Goal: Check status: Check status

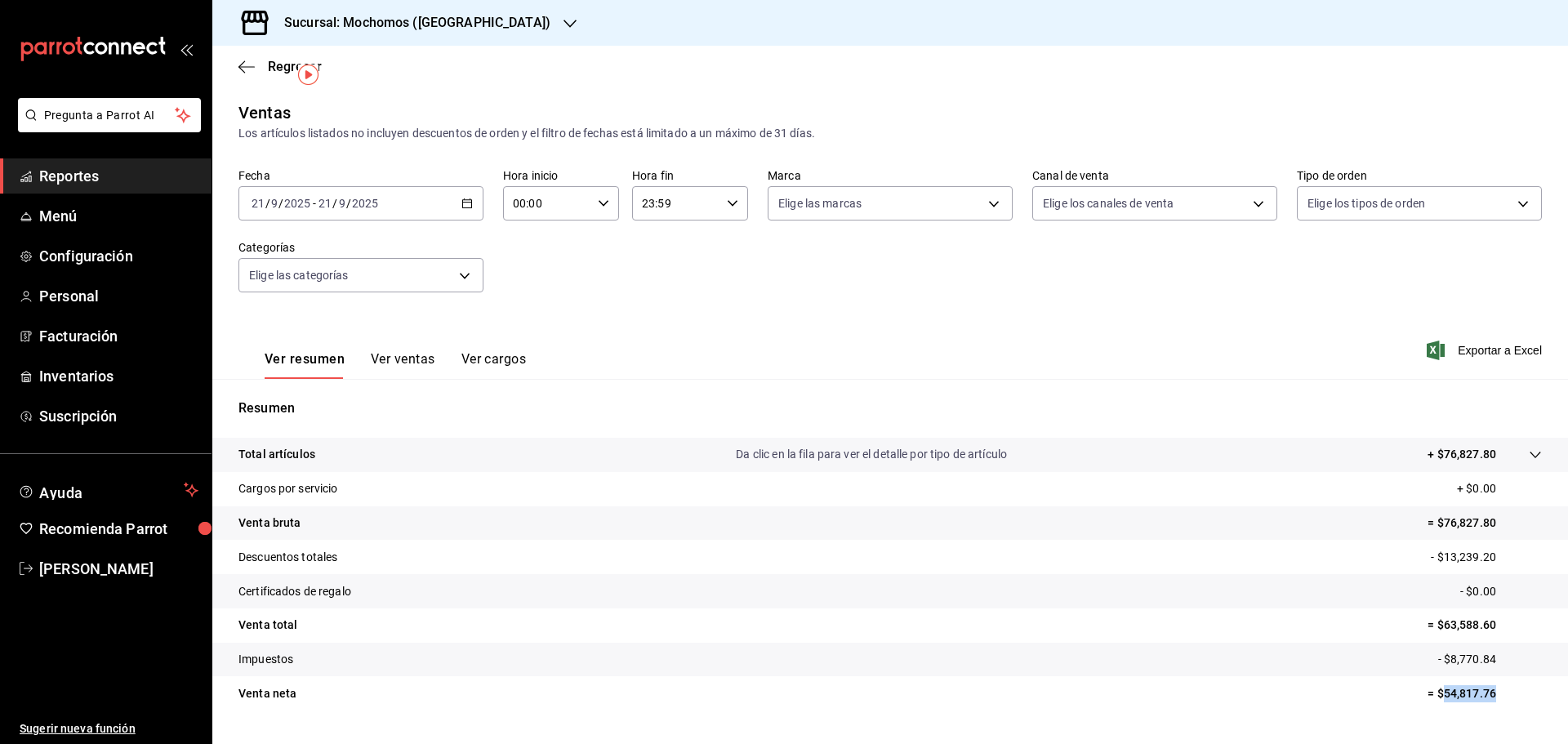
scroll to position [38, 0]
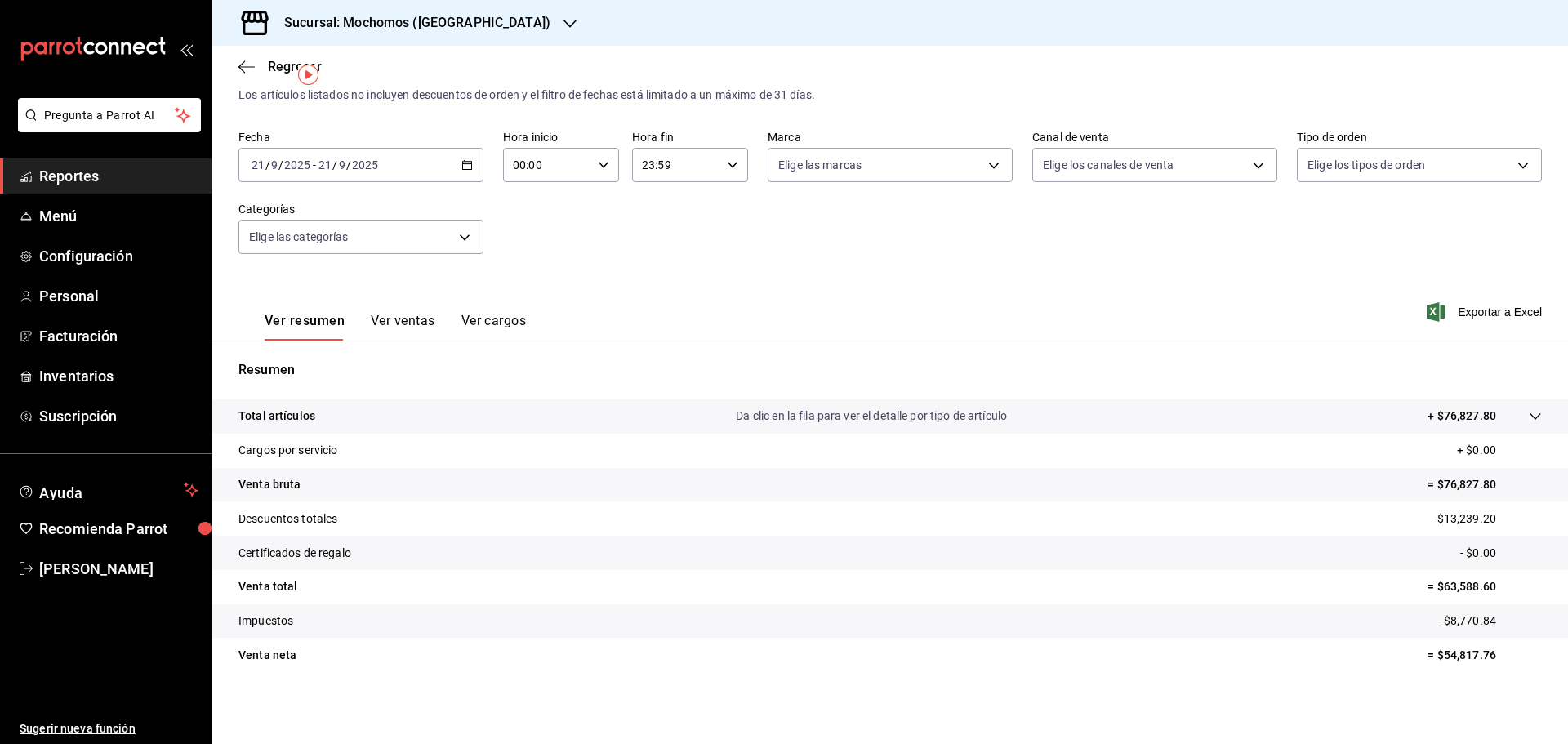
click at [407, 176] on div "[DATE] [DATE] - [DATE] [DATE]" at bounding box center [361, 166] width 245 height 35
click at [312, 349] on li "Rango de fechas" at bounding box center [316, 362] width 153 height 36
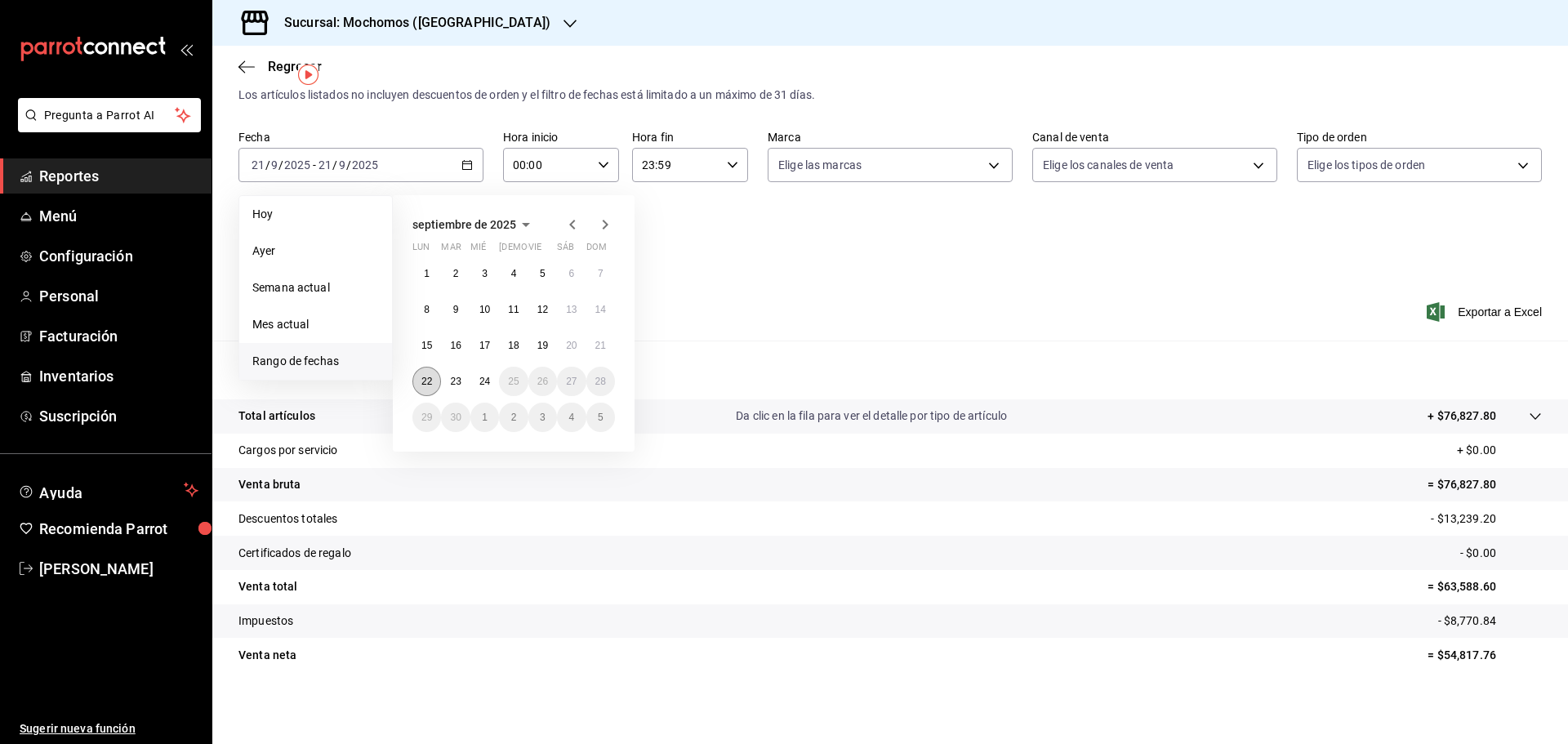
click at [420, 383] on button "22" at bounding box center [426, 382] width 29 height 29
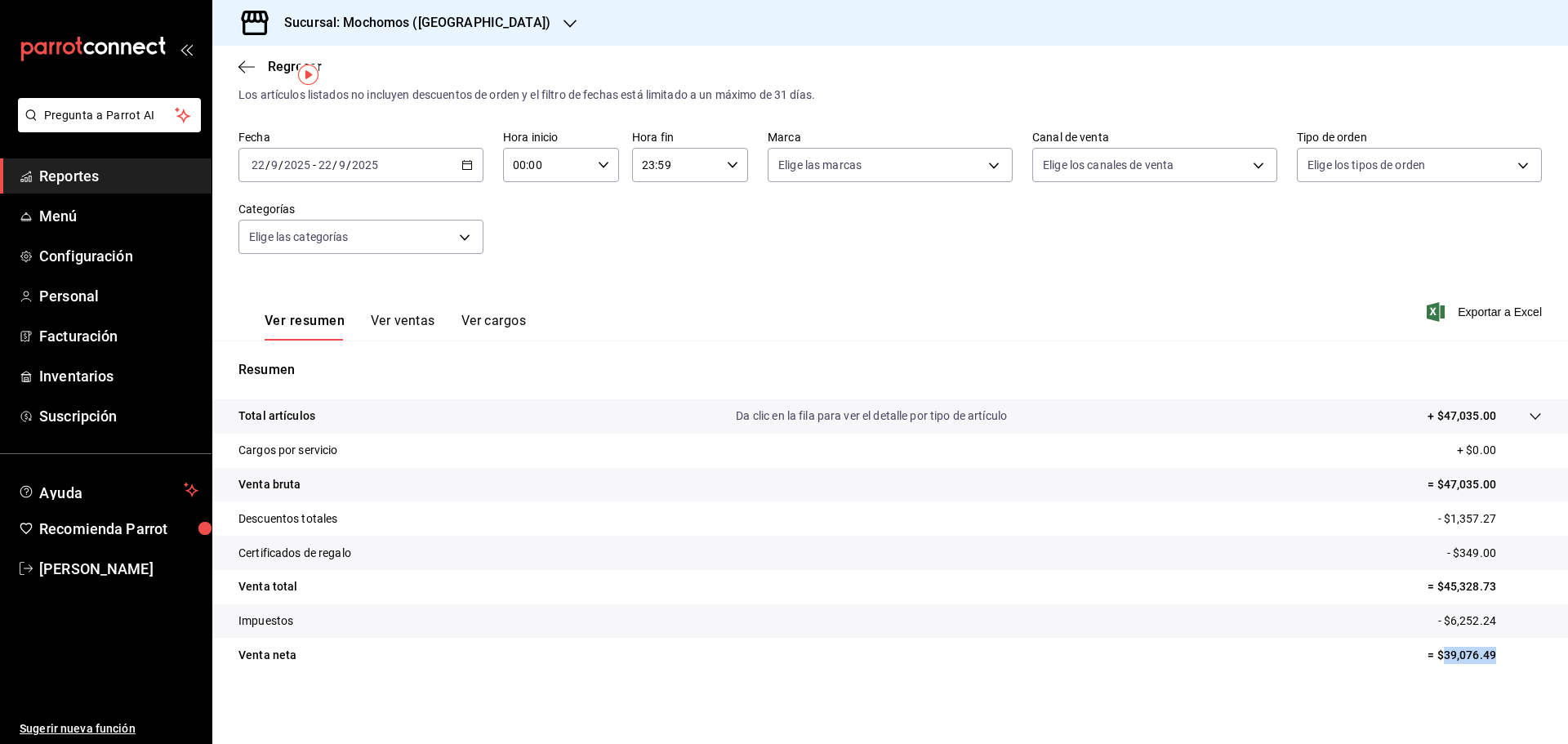
drag, startPoint x: 1431, startPoint y: 656, endPoint x: 1480, endPoint y: 669, distance: 50.7
click at [1488, 666] on tr "Venta [PERSON_NAME] = $39,076.49" at bounding box center [890, 656] width 1356 height 35
copy p "39,076.49"
click at [411, 163] on div "[DATE] [DATE] - [DATE] [DATE]" at bounding box center [361, 166] width 245 height 35
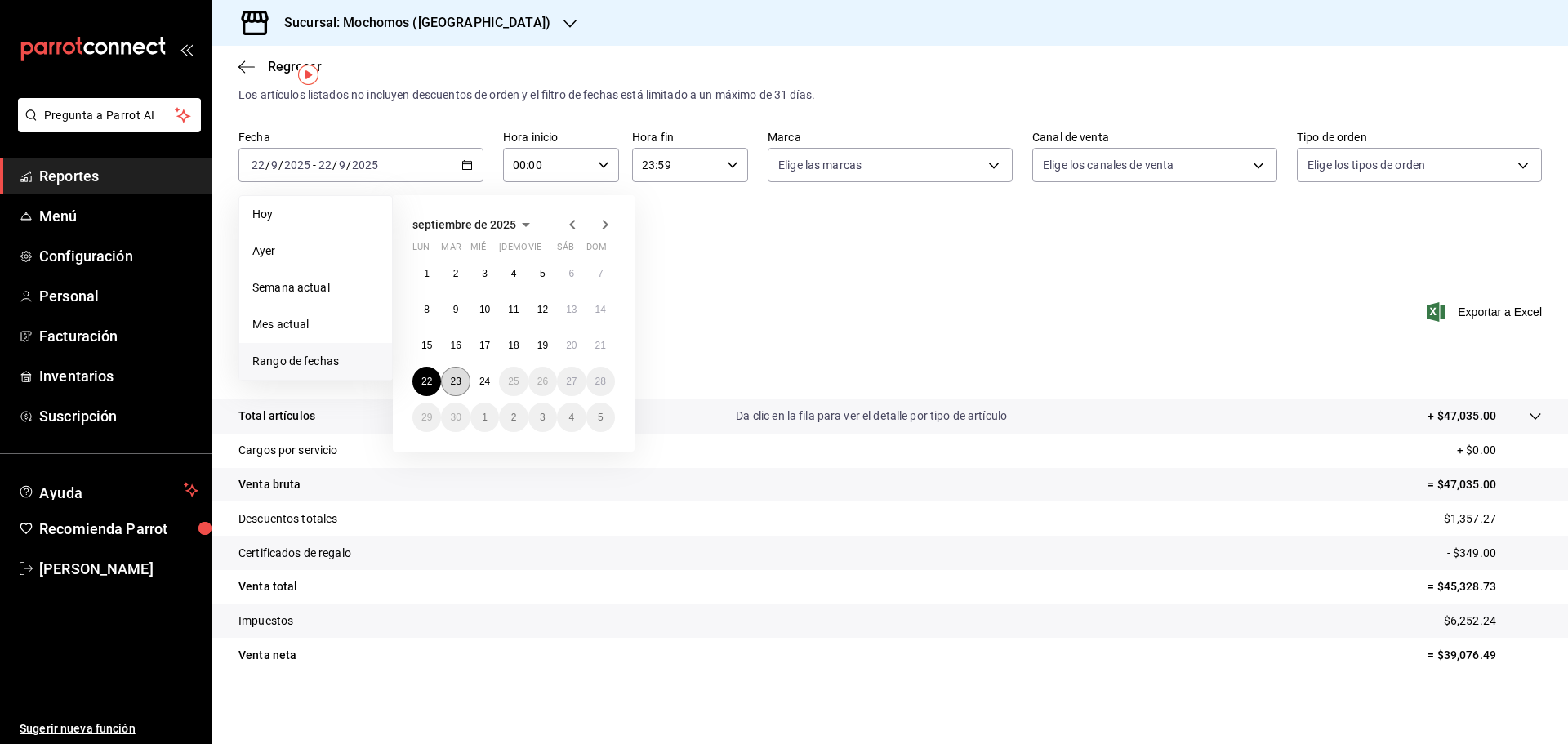
click at [451, 388] on button "23" at bounding box center [455, 382] width 29 height 29
click at [452, 388] on button "23" at bounding box center [455, 382] width 29 height 29
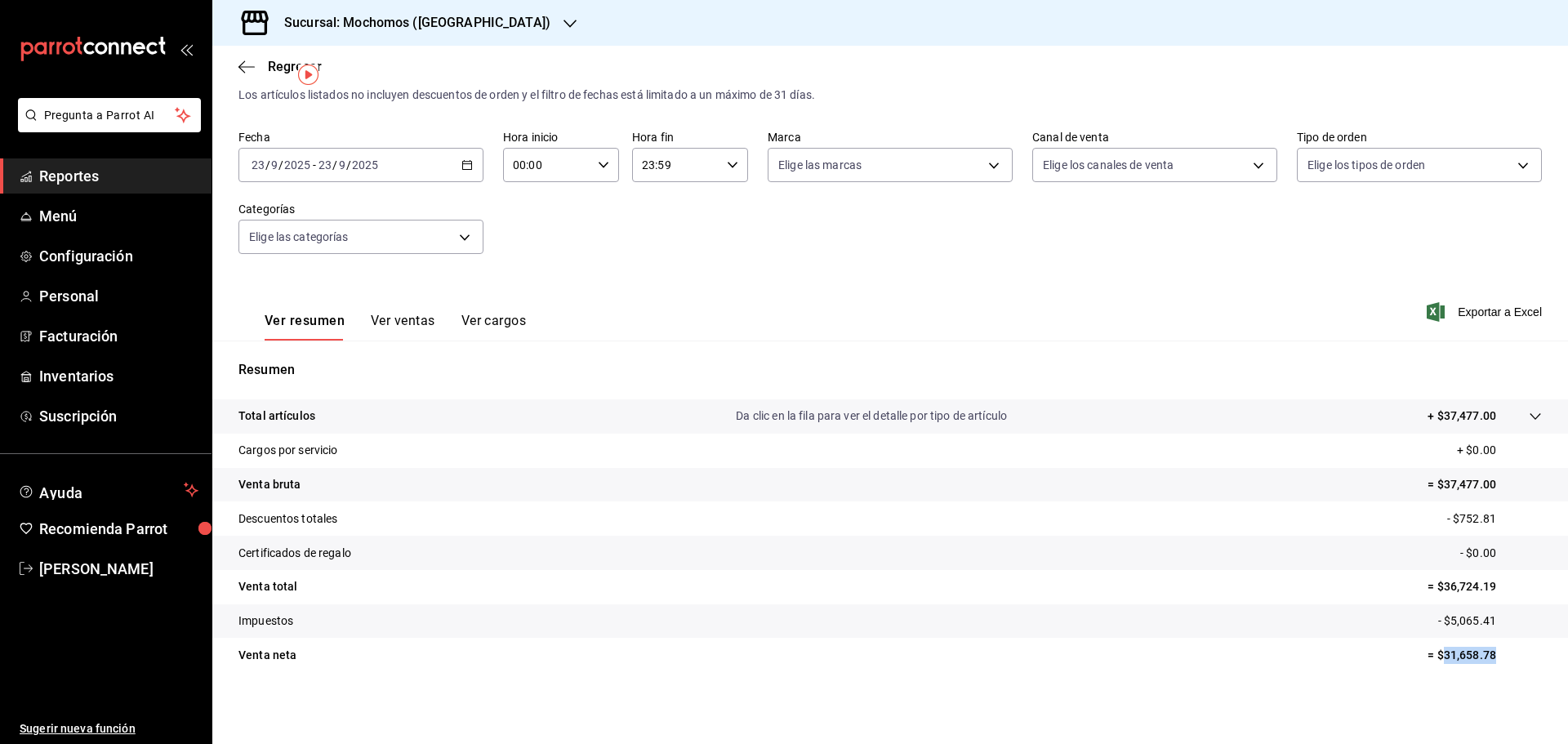
drag, startPoint x: 1431, startPoint y: 656, endPoint x: 1505, endPoint y: 656, distance: 74.0
click at [1505, 656] on p "= $31,658.78" at bounding box center [1485, 656] width 114 height 17
copy p "31,658.78"
click at [369, 19] on h3 "Sucursal: Mochomos ([GEOGRAPHIC_DATA])" at bounding box center [411, 23] width 279 height 20
click at [317, 107] on div "Ryoshi ([GEOGRAPHIC_DATA])" at bounding box center [335, 108] width 218 height 17
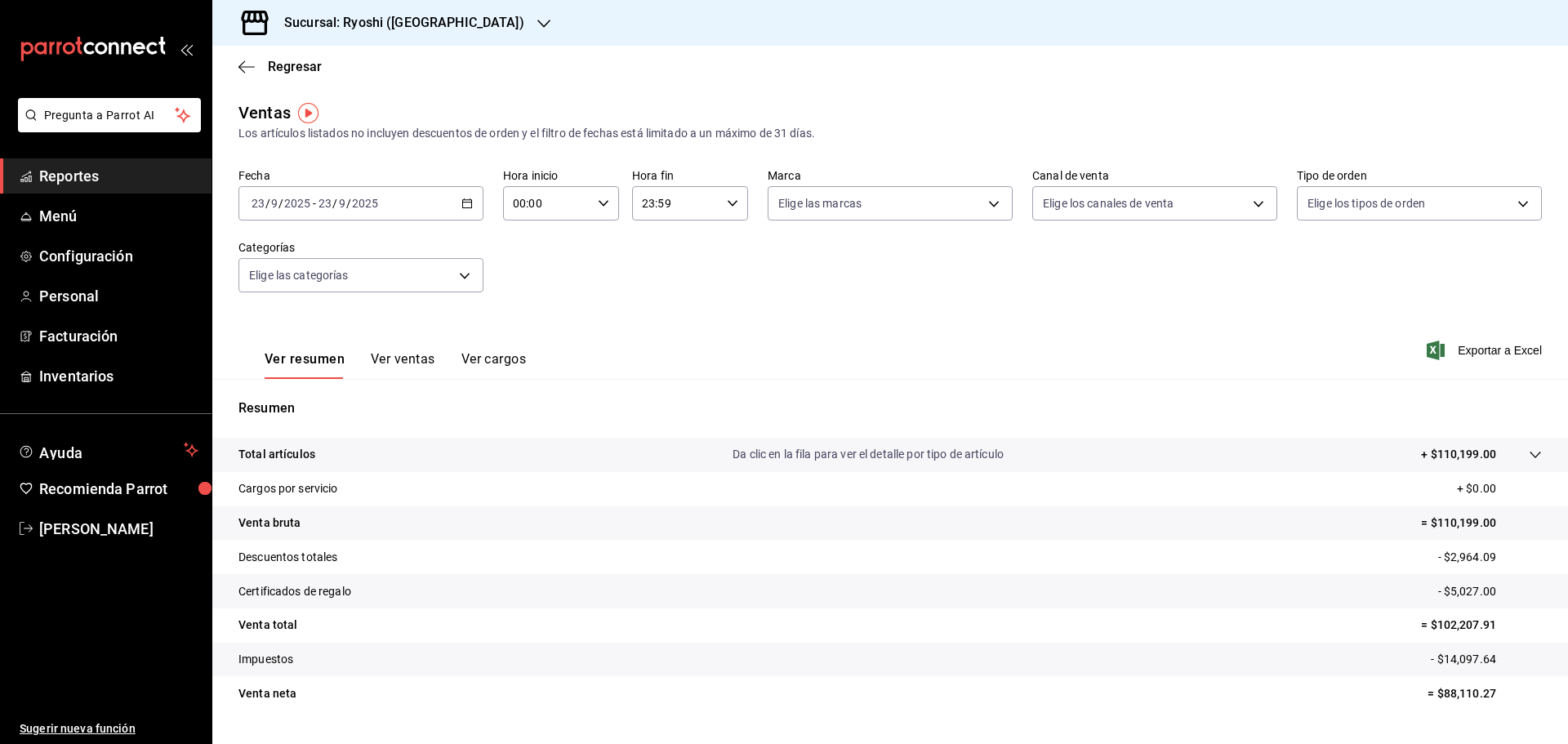
click at [463, 206] on icon "button" at bounding box center [466, 203] width 11 height 11
click at [272, 402] on span "Rango de fechas" at bounding box center [316, 400] width 127 height 17
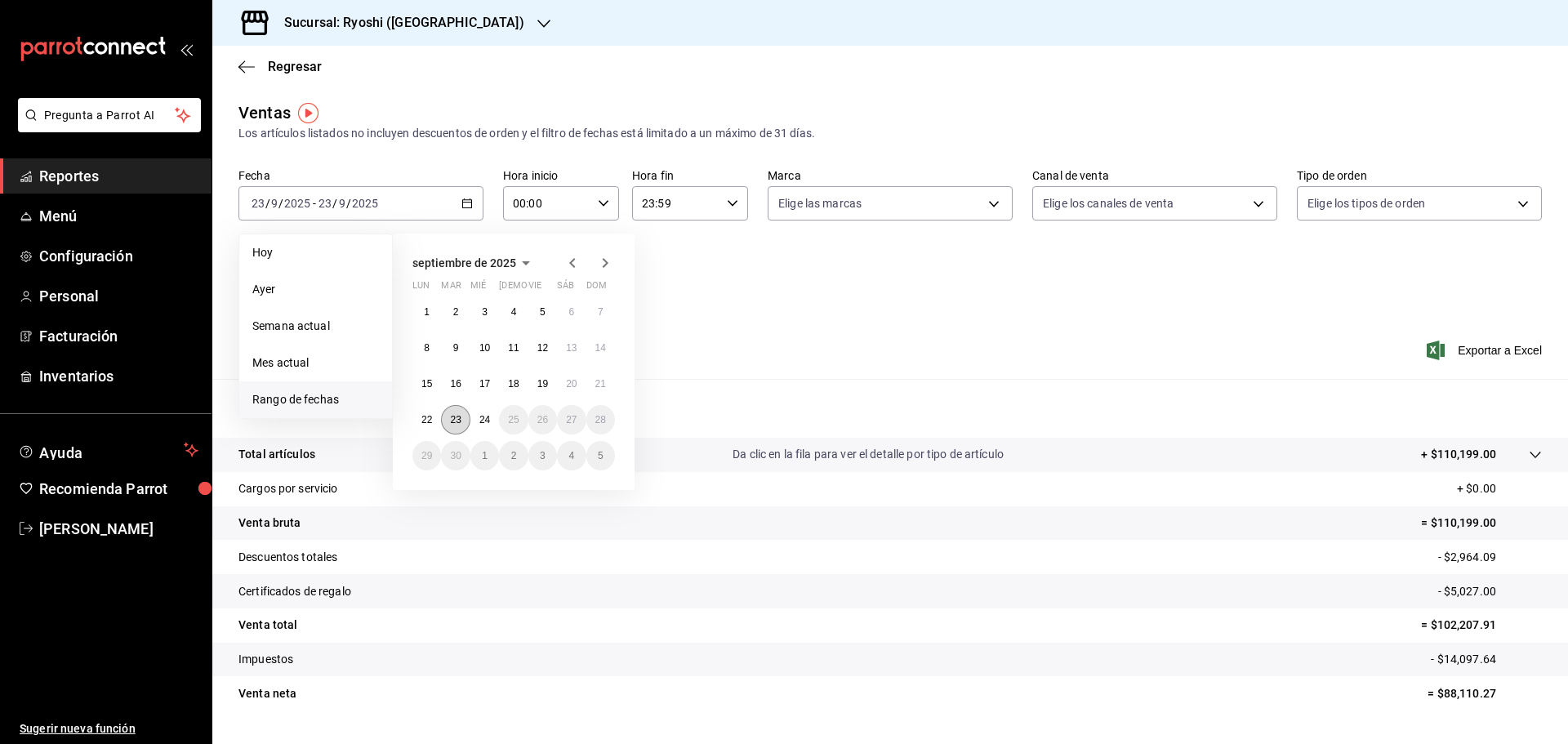
click at [460, 423] on abbr "23" at bounding box center [455, 420] width 10 height 11
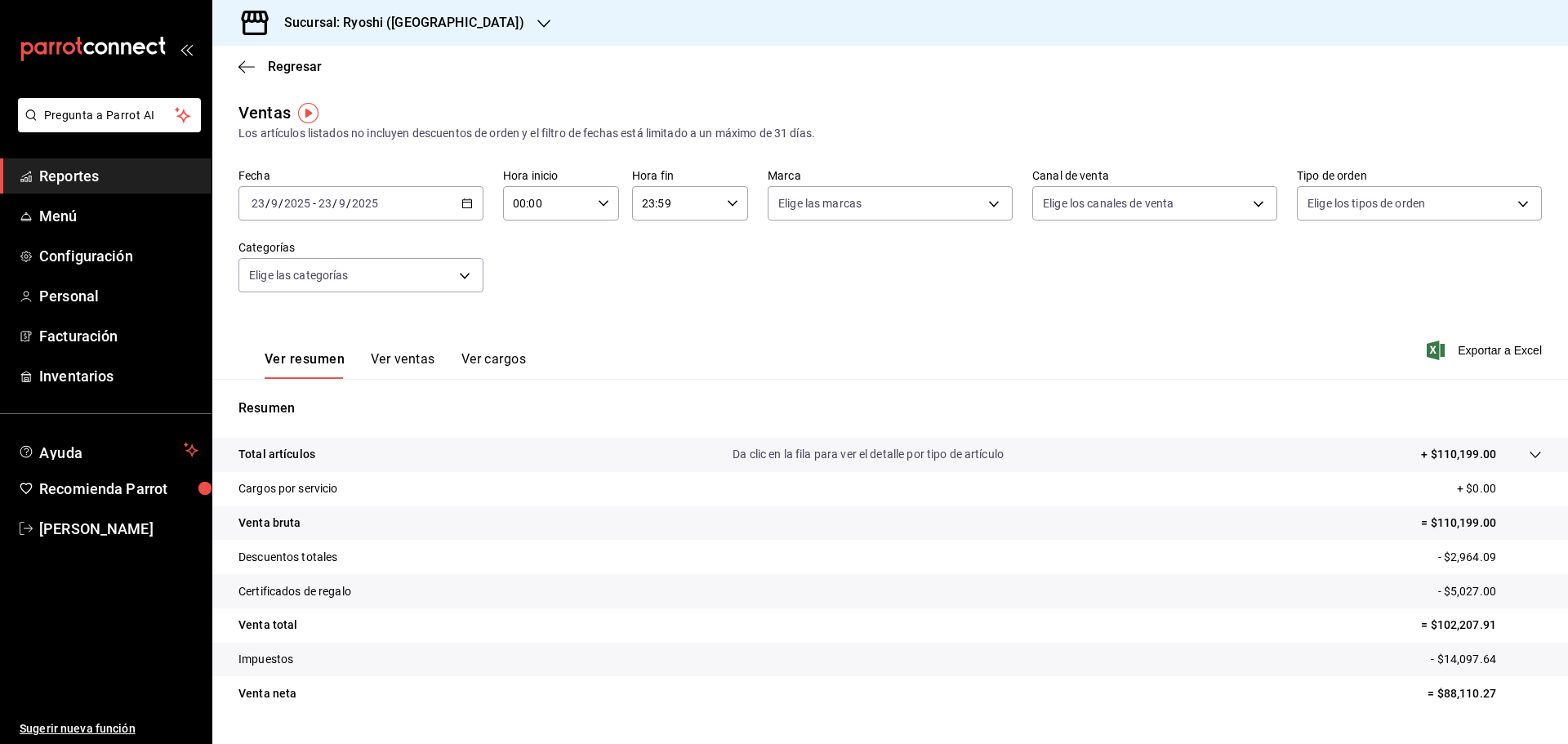
click at [418, 356] on button "Ver ventas" at bounding box center [403, 365] width 64 height 28
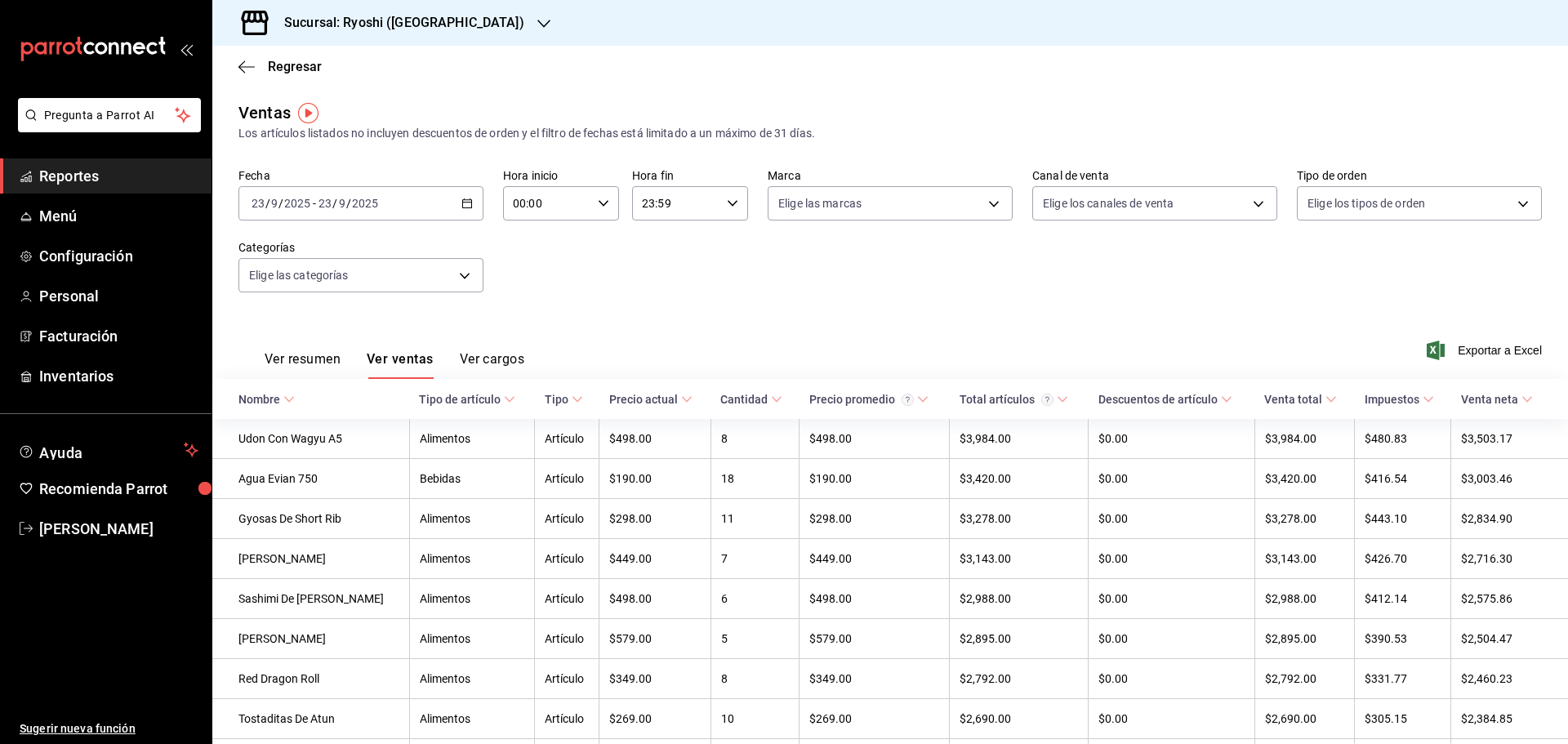
click at [266, 397] on div "Nombre" at bounding box center [259, 399] width 42 height 13
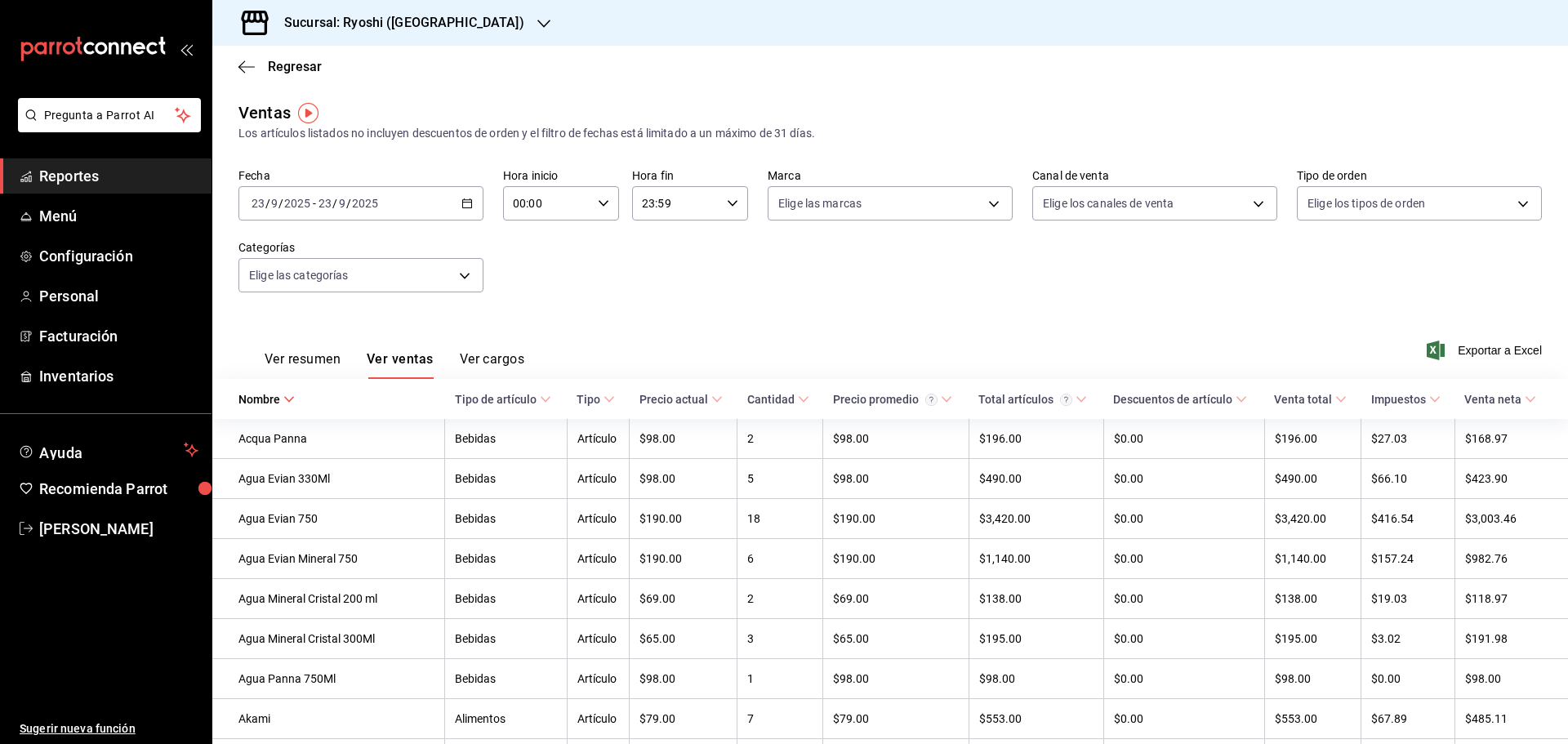
click at [375, 205] on input "2025" at bounding box center [365, 203] width 28 height 13
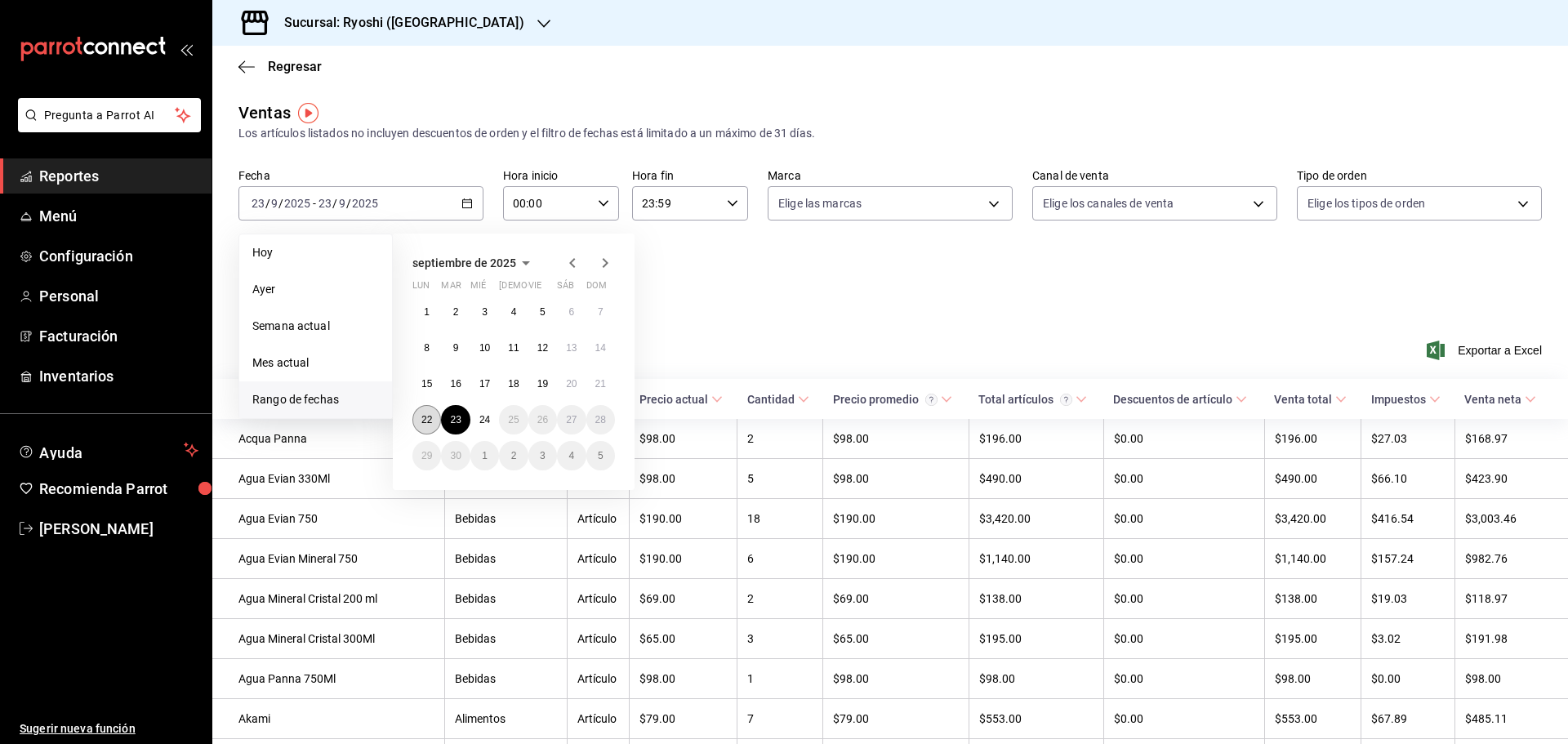
click at [433, 414] on button "22" at bounding box center [426, 420] width 29 height 29
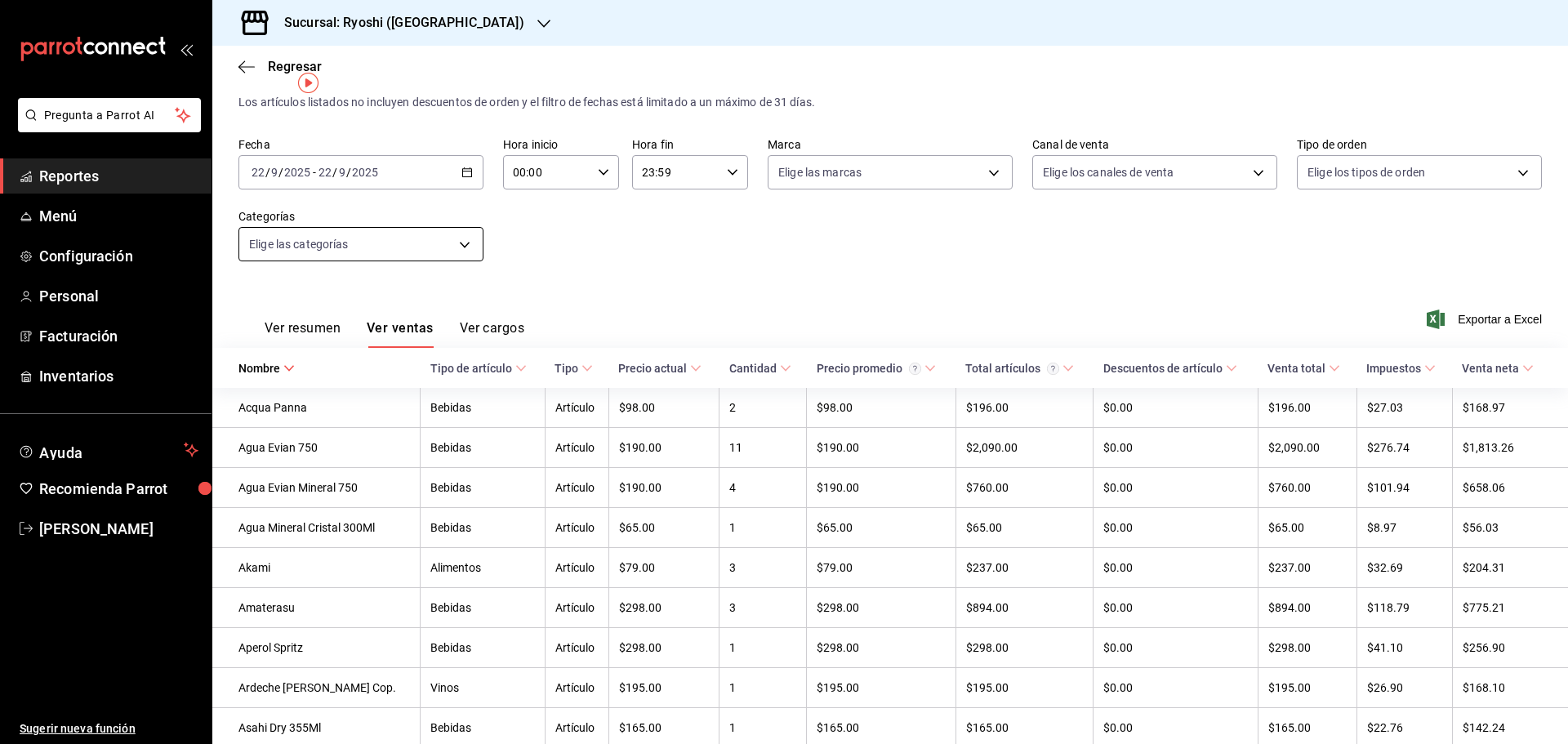
scroll to position [30, 0]
click at [259, 371] on div "Nombre" at bounding box center [259, 369] width 42 height 13
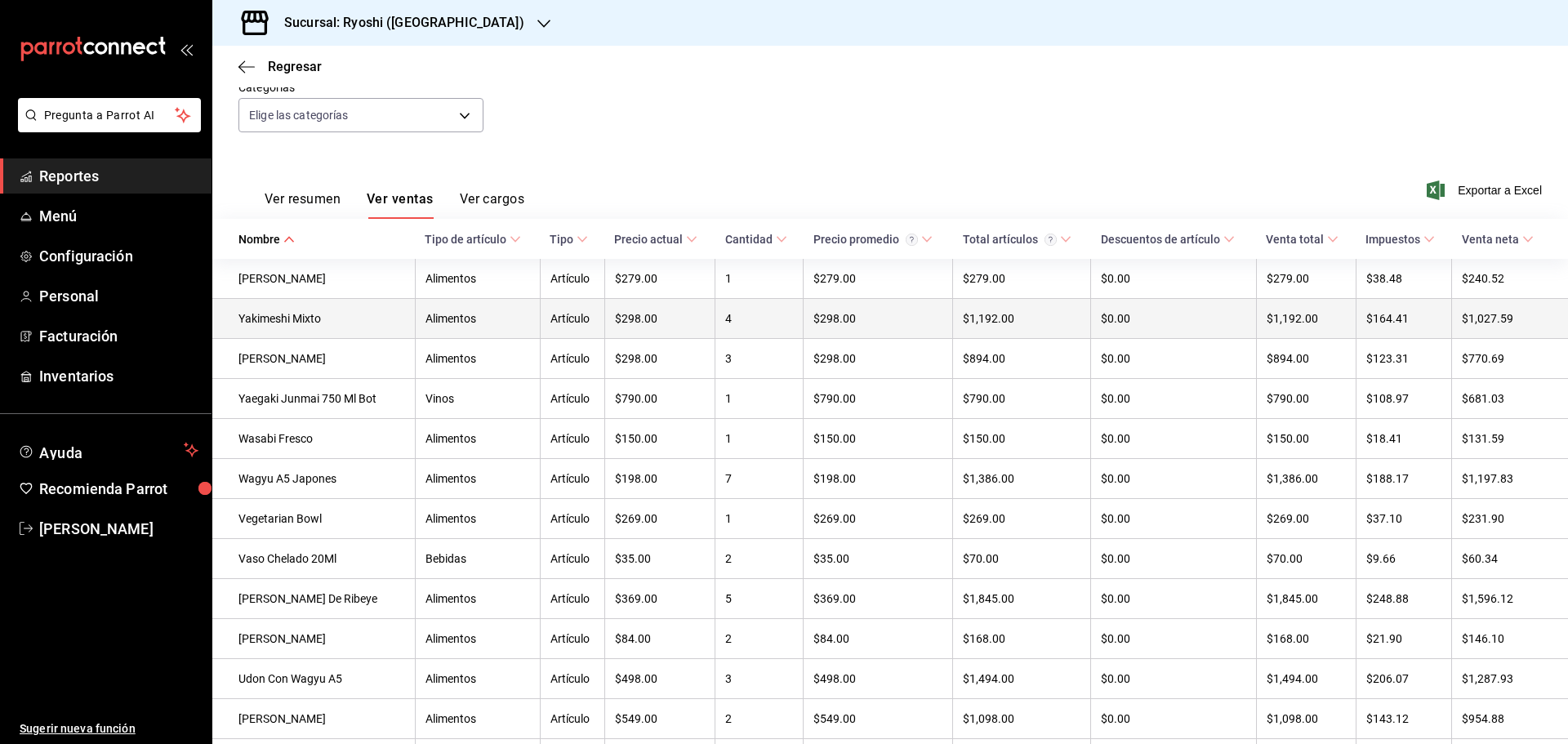
scroll to position [0, 0]
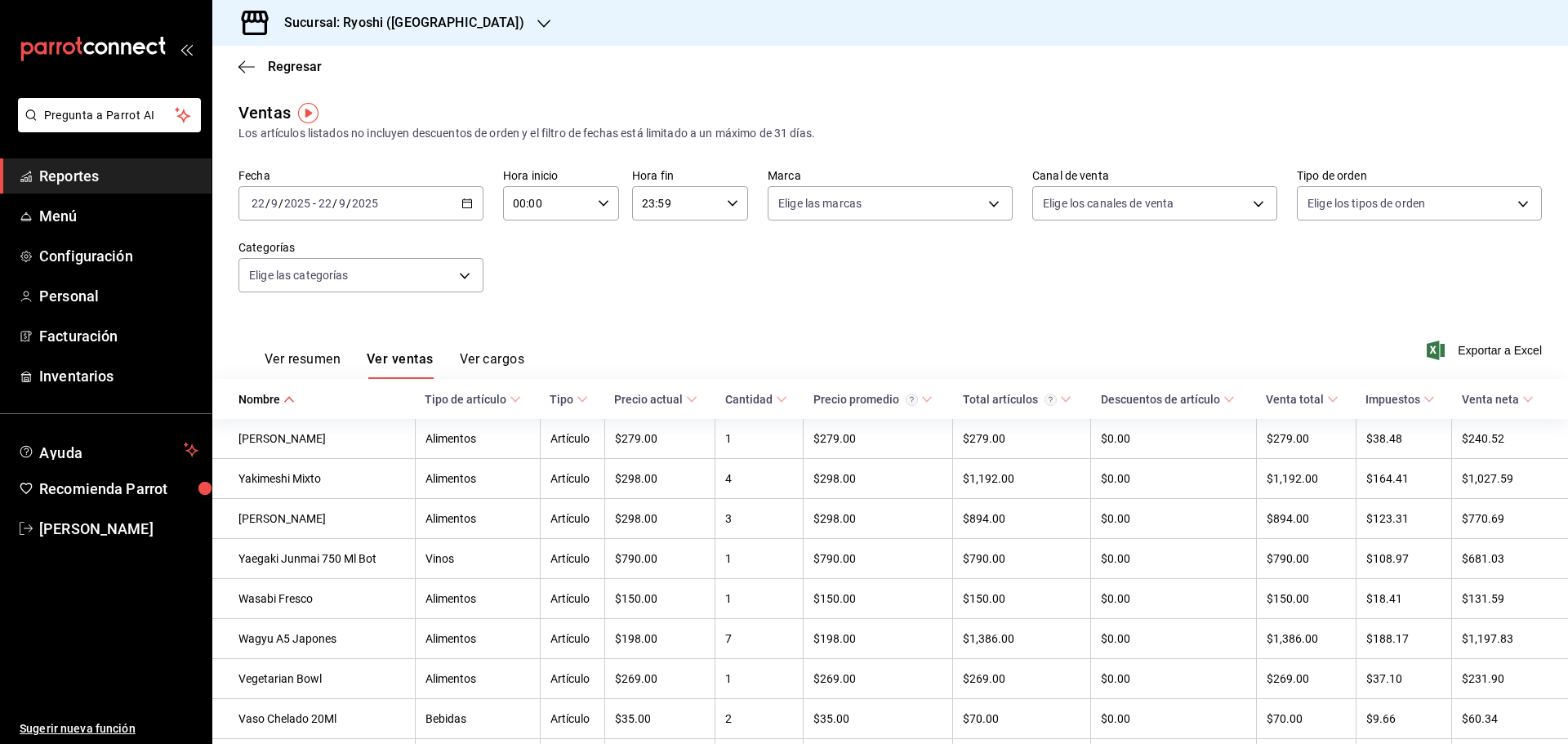
click at [282, 403] on span "Nombre" at bounding box center [266, 399] width 56 height 13
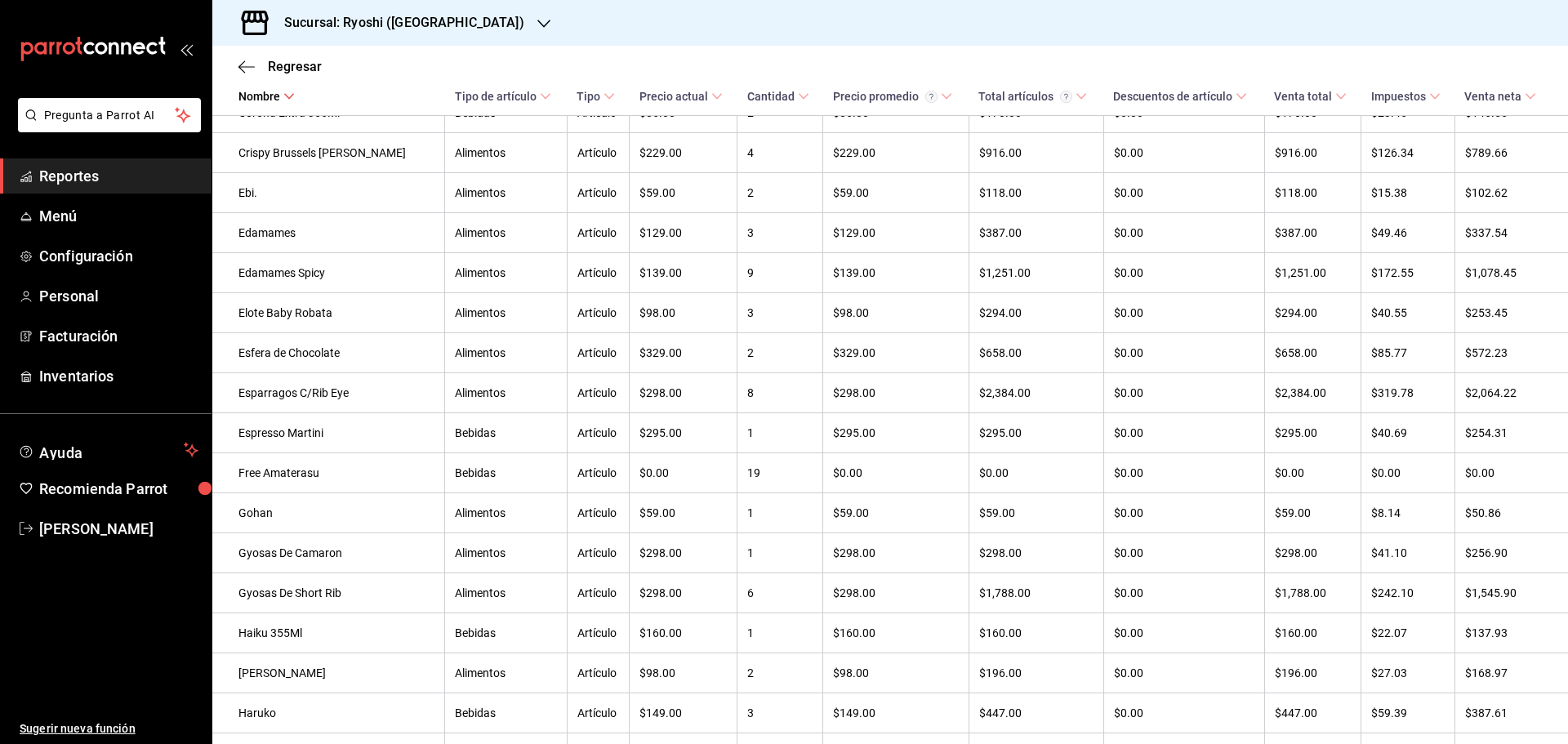
scroll to position [1153, 0]
